Goal: Task Accomplishment & Management: Complete application form

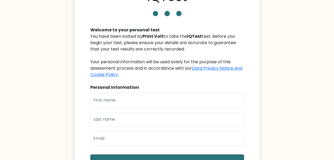
scroll to position [26, 0]
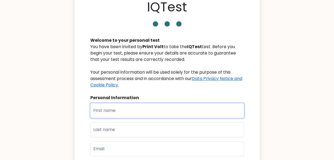
click at [123, 111] on input "text" at bounding box center [166, 110] width 153 height 15
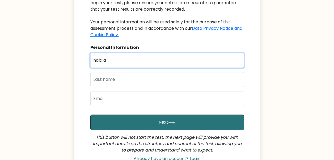
scroll to position [77, 0]
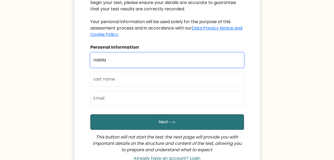
type input "nabila"
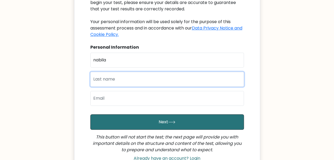
click at [110, 75] on input "text" at bounding box center [166, 79] width 153 height 15
type input "[PERSON_NAME]"
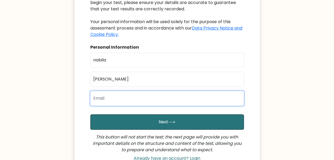
click at [102, 95] on input "email" at bounding box center [166, 98] width 153 height 15
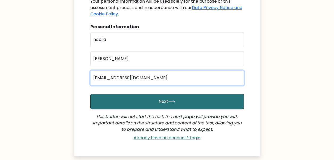
scroll to position [97, 0]
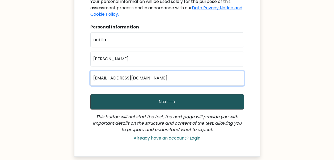
type input "[EMAIL_ADDRESS][DOMAIN_NAME]"
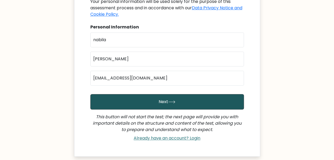
click at [168, 101] on icon "submit" at bounding box center [171, 101] width 7 height 3
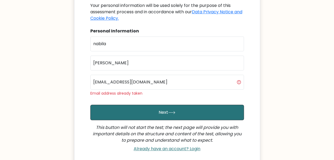
scroll to position [102, 0]
